Goal: Task Accomplishment & Management: Manage account settings

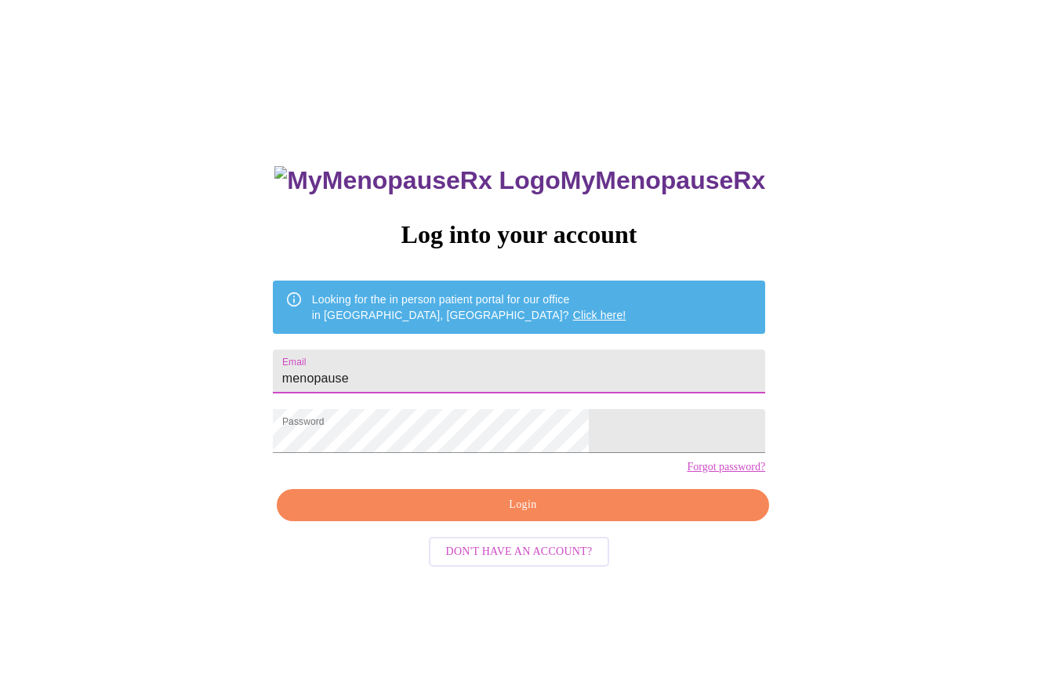
drag, startPoint x: 451, startPoint y: 365, endPoint x: 305, endPoint y: 364, distance: 145.8
click at [305, 364] on div "MyMenopauseRx Log into your account Looking for the in person patient portal fo…" at bounding box center [518, 410] width 1025 height 809
type input "[EMAIL_ADDRESS][DOMAIN_NAME]"
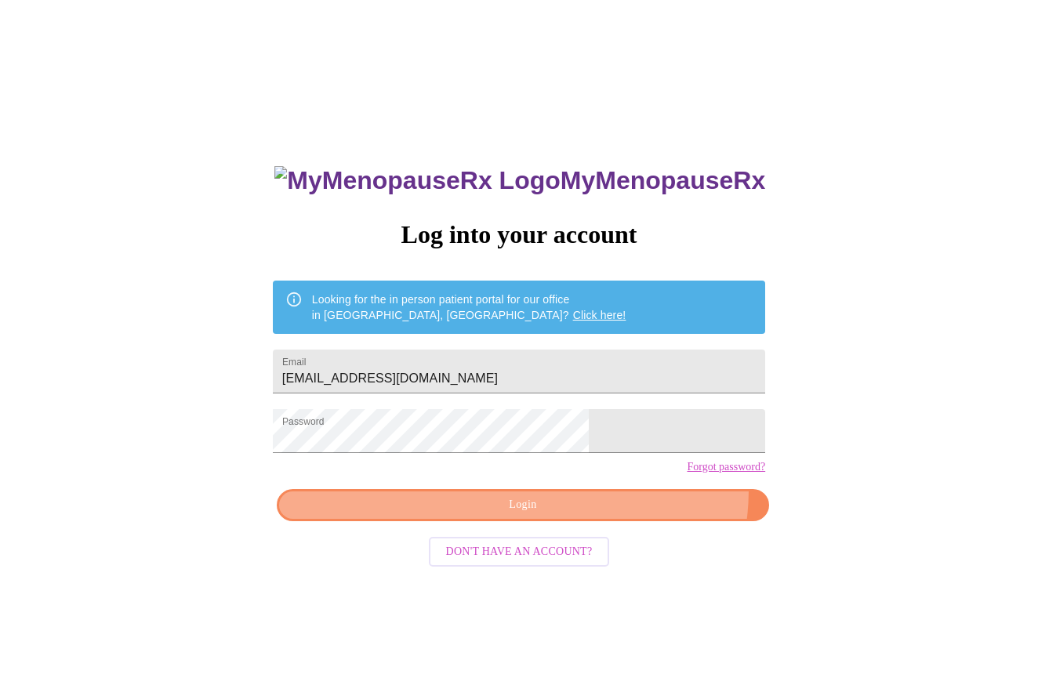
click at [600, 517] on button "Login" at bounding box center [523, 505] width 492 height 32
